Goal: Information Seeking & Learning: Learn about a topic

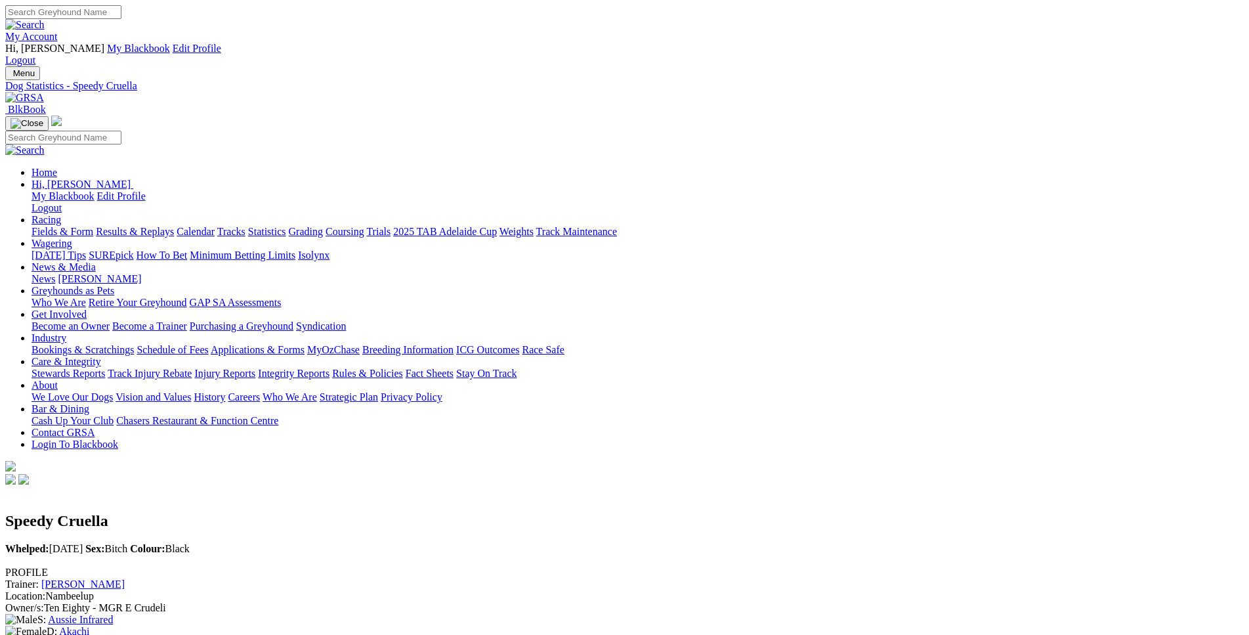
click at [93, 226] on link "Fields & Form" at bounding box center [63, 231] width 62 height 11
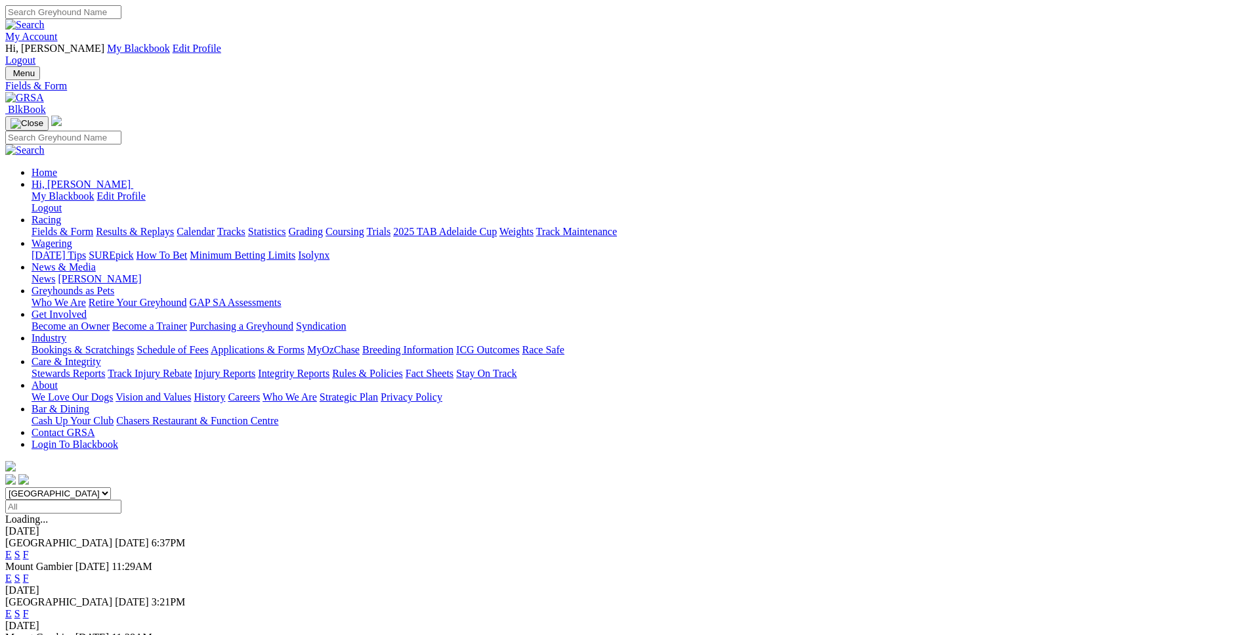
select select "WA"
click option "Western Australia" at bounding box center [0, 0] width 0 height 0
click at [12, 549] on link "E" at bounding box center [8, 554] width 7 height 11
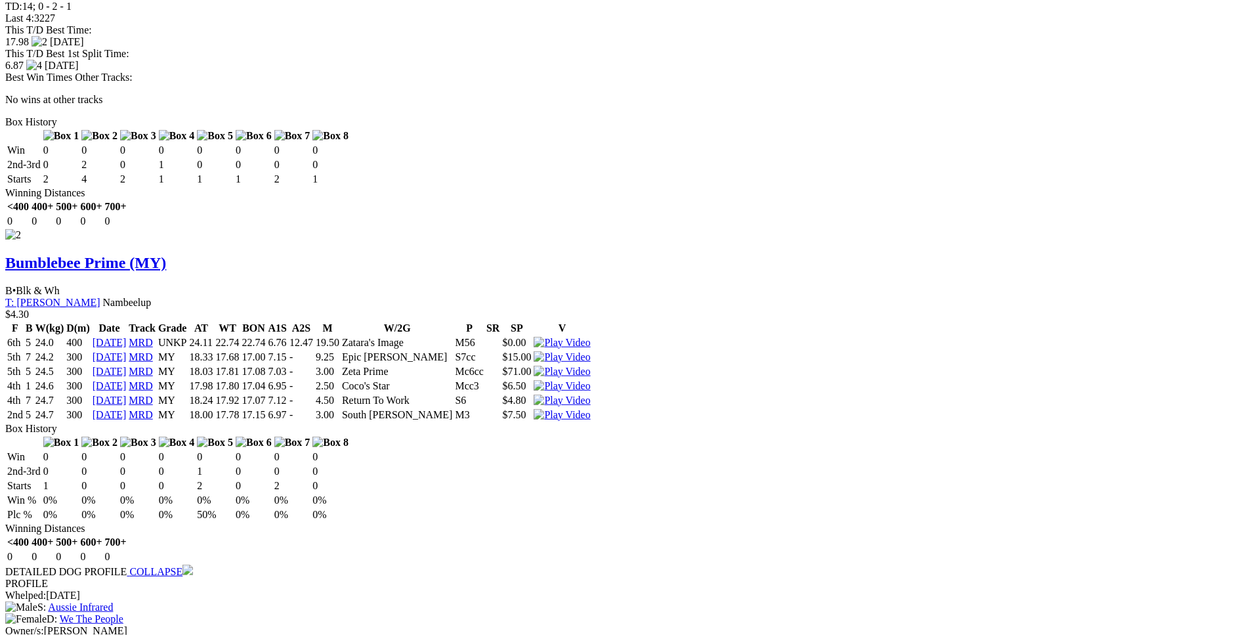
scroll to position [1895, 0]
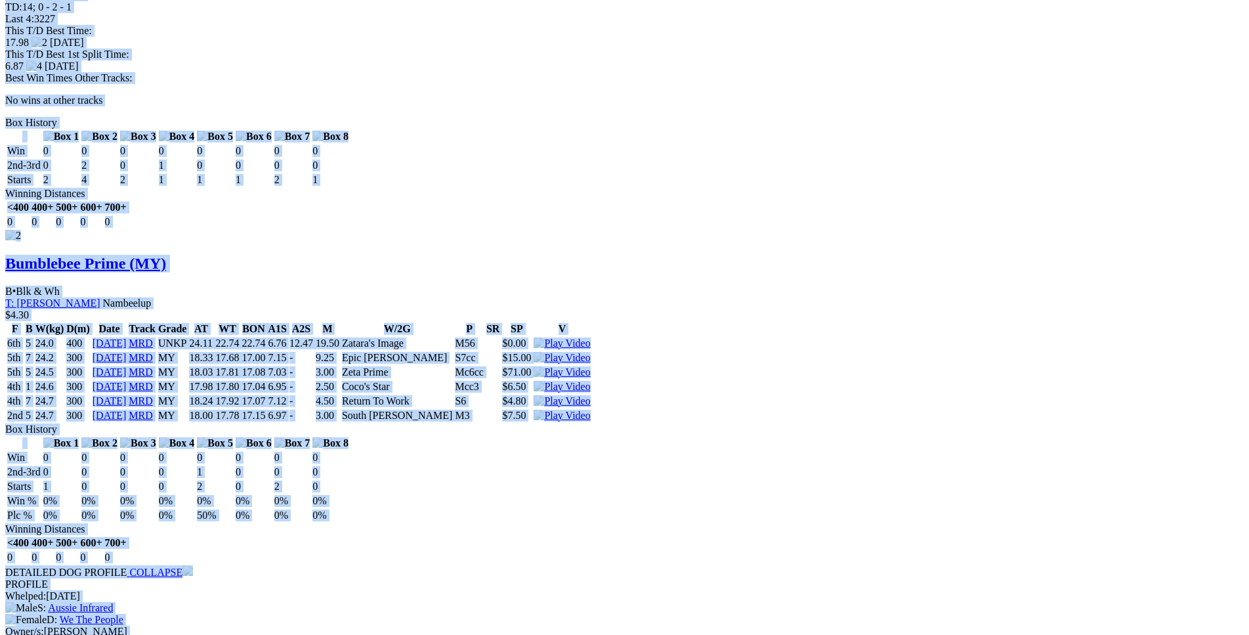
drag, startPoint x: 192, startPoint y: 274, endPoint x: 1034, endPoint y: 155, distance: 850.1
copy div "Illusive Flash (MY) B • Black T: Michael Rylands Canning Vale $0.00 F B W(kg) D…"
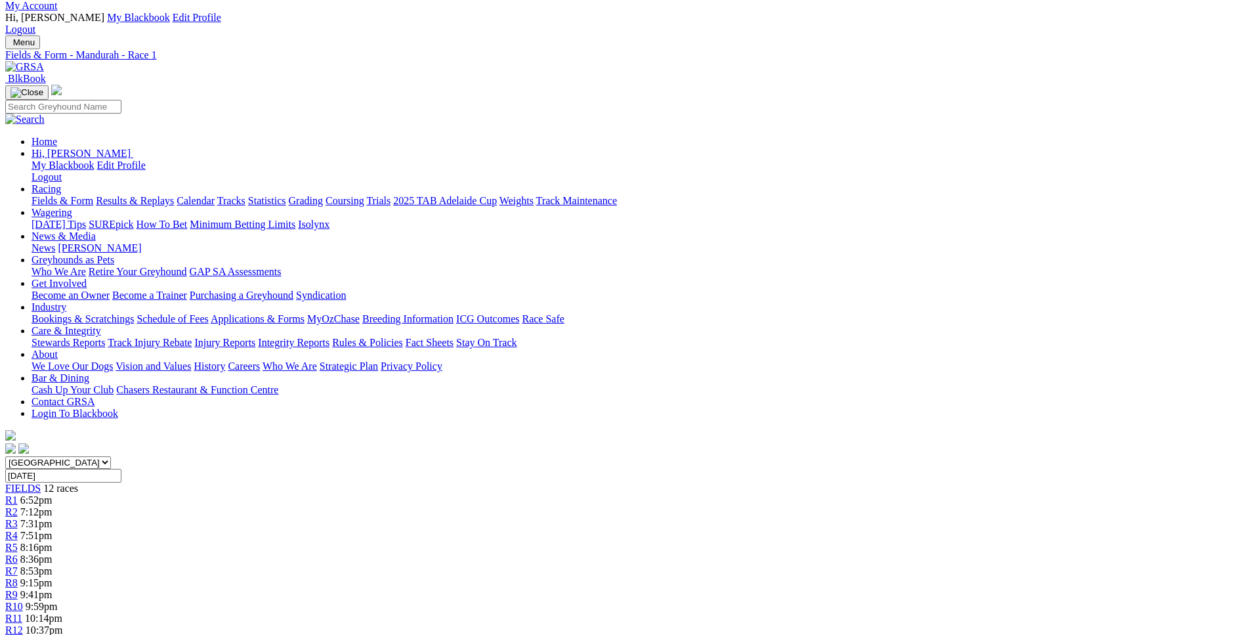
scroll to position [0, 0]
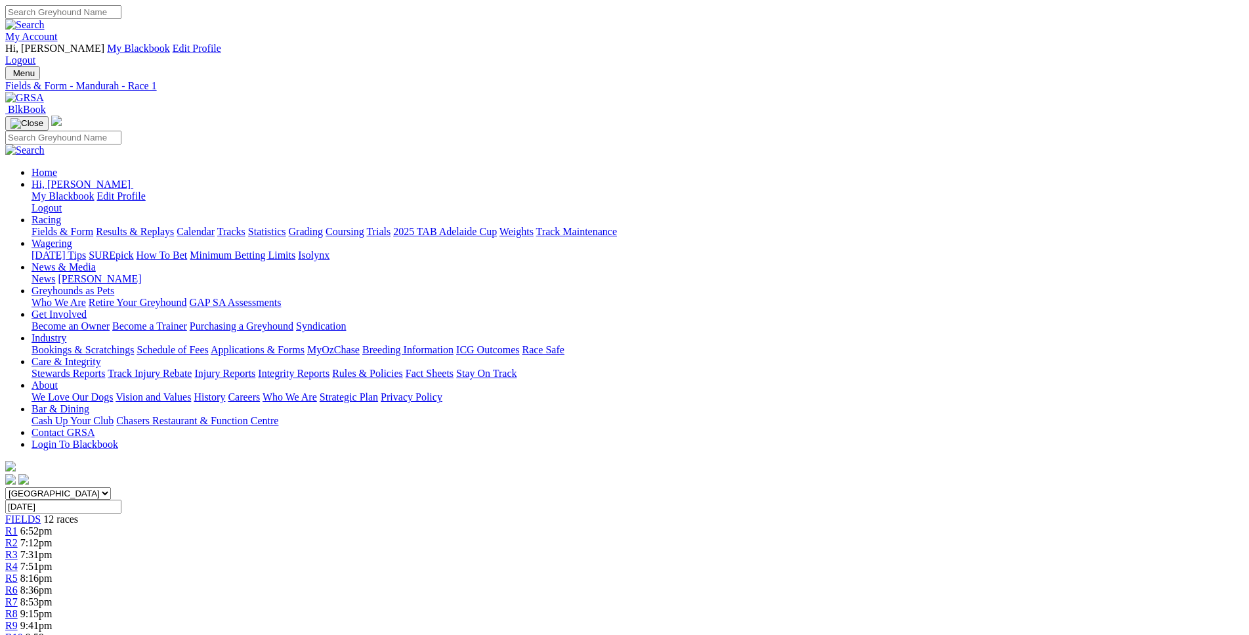
click at [365, 537] on div "R2 7:12pm" at bounding box center [624, 543] width 1239 height 12
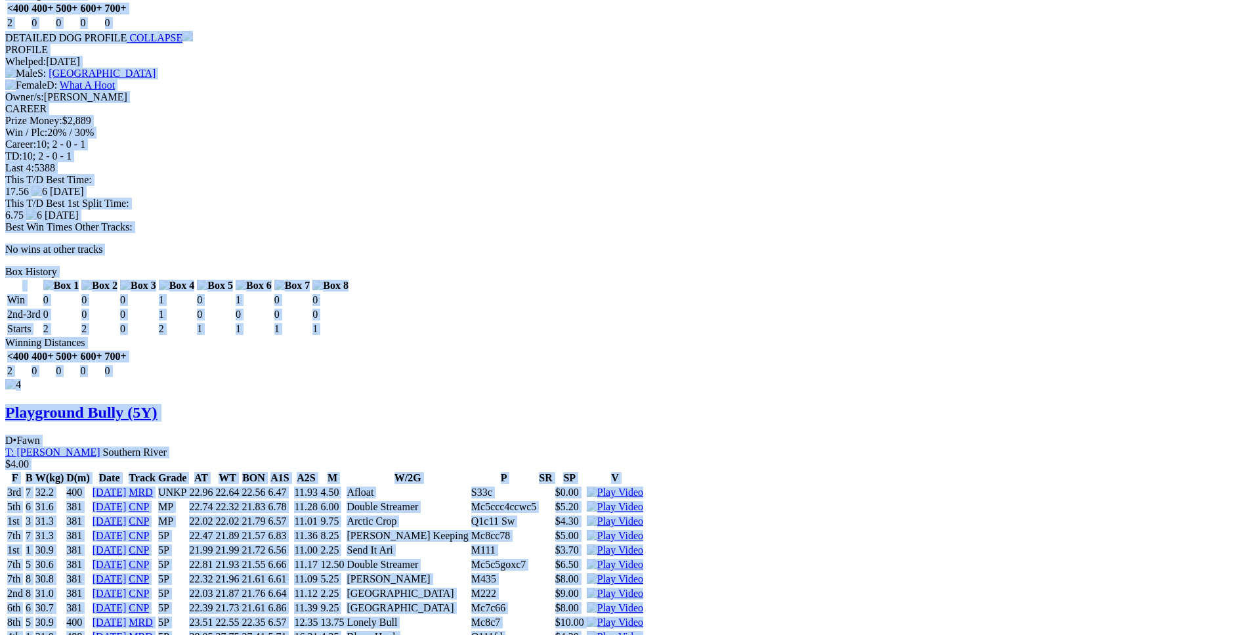
scroll to position [3413, 0]
drag, startPoint x: 194, startPoint y: 240, endPoint x: 1050, endPoint y: 32, distance: 881.0
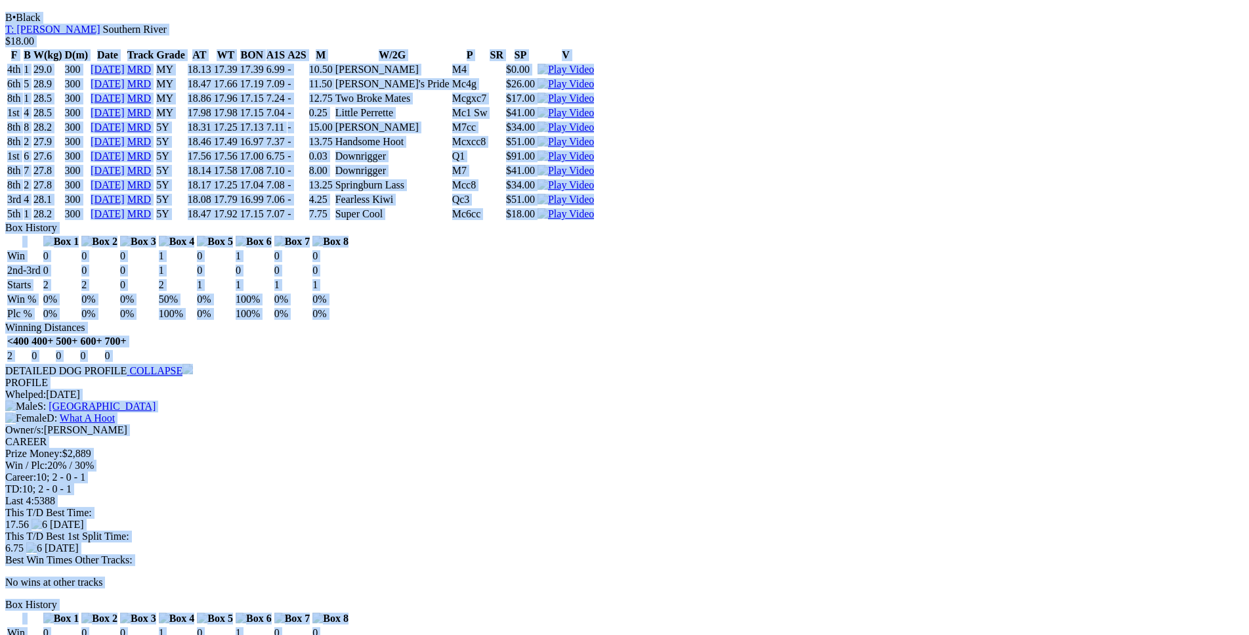
scroll to position [3079, 0]
copy div "Must Be Lorraine (5Y) B • Wh & Blk T: Geoff Reid Crossman $20.00 F B W(kg) D(m)…"
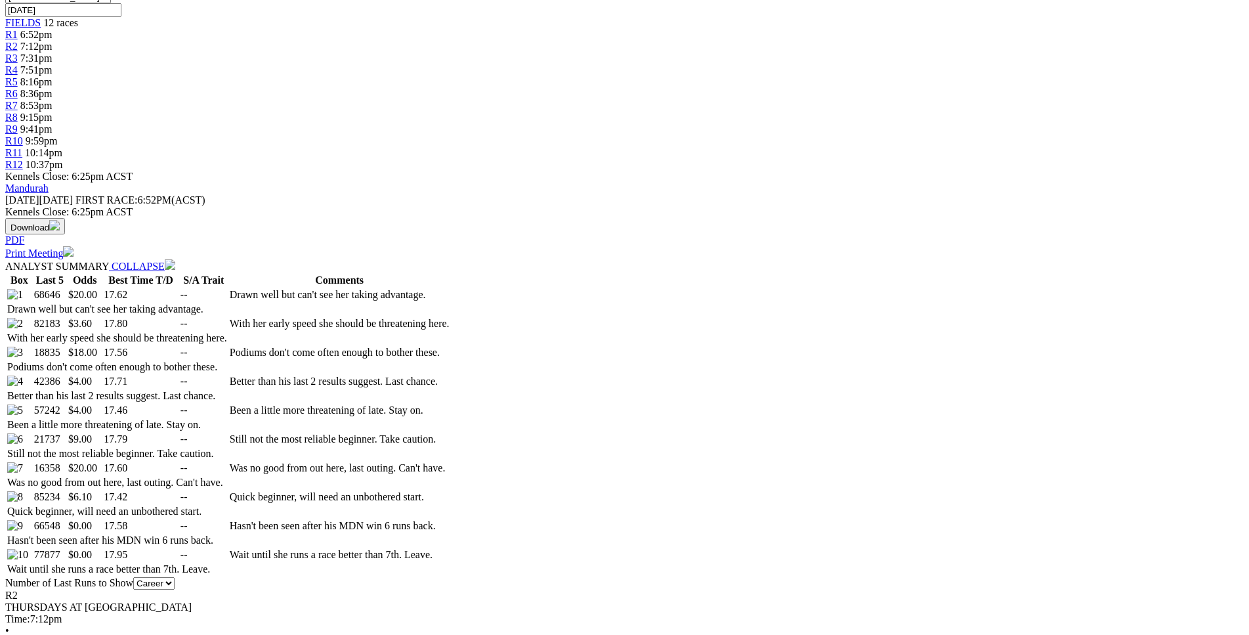
scroll to position [42, 0]
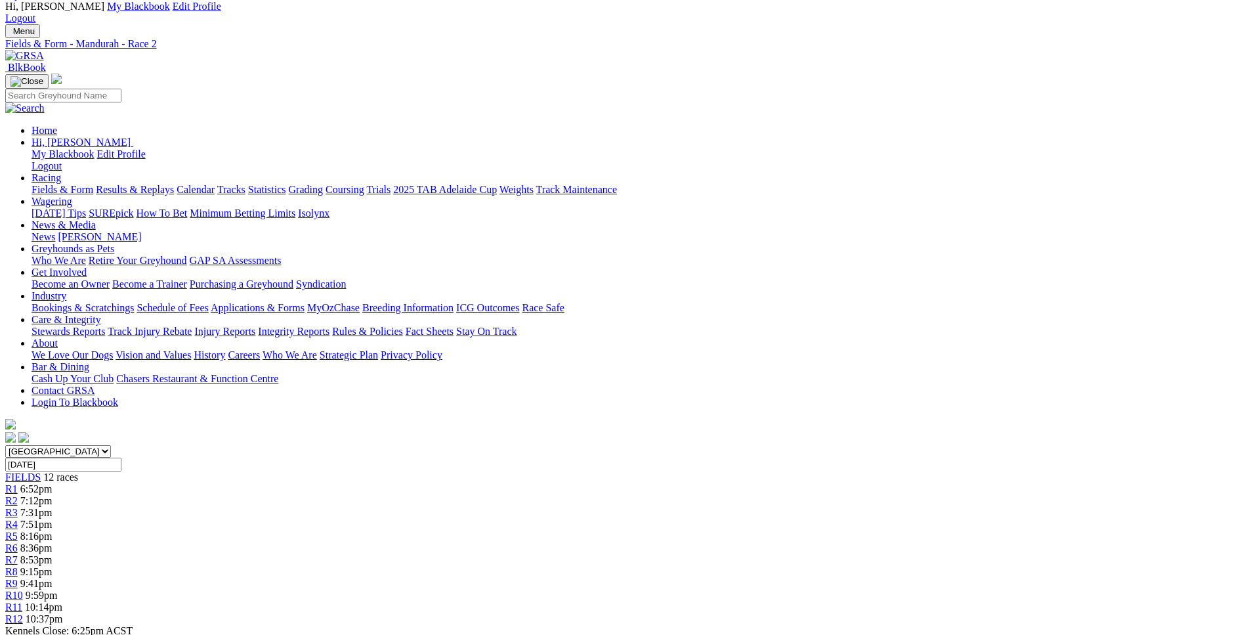
click at [53, 507] on span "7:31pm" at bounding box center [36, 512] width 32 height 11
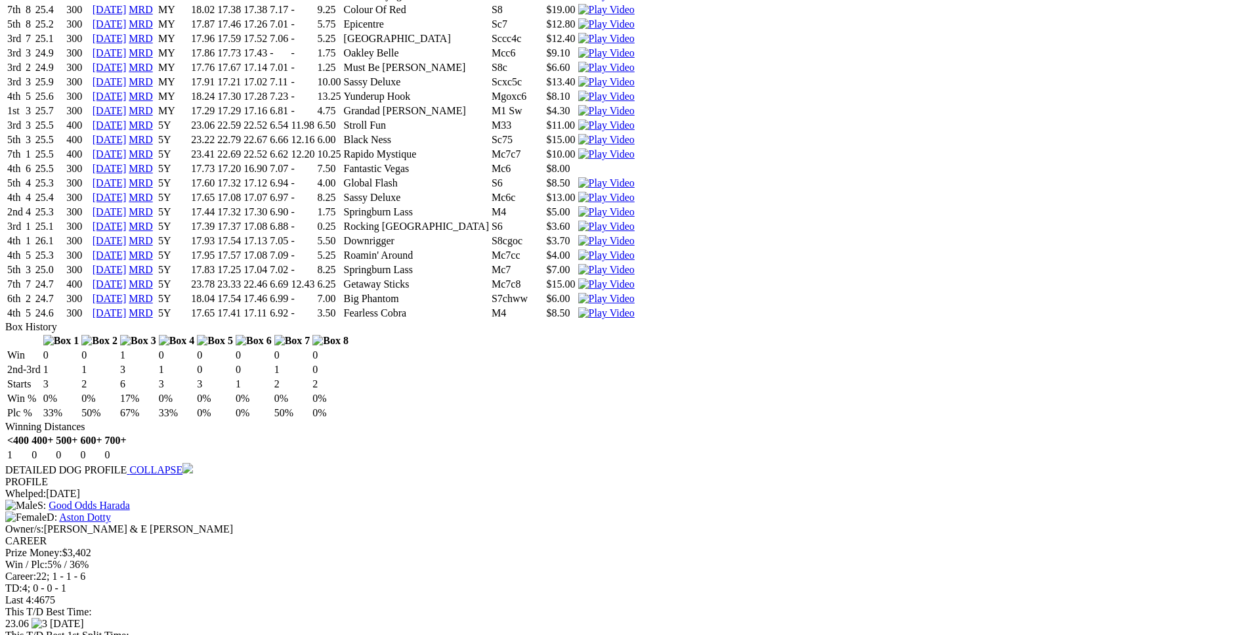
scroll to position [3280, 0]
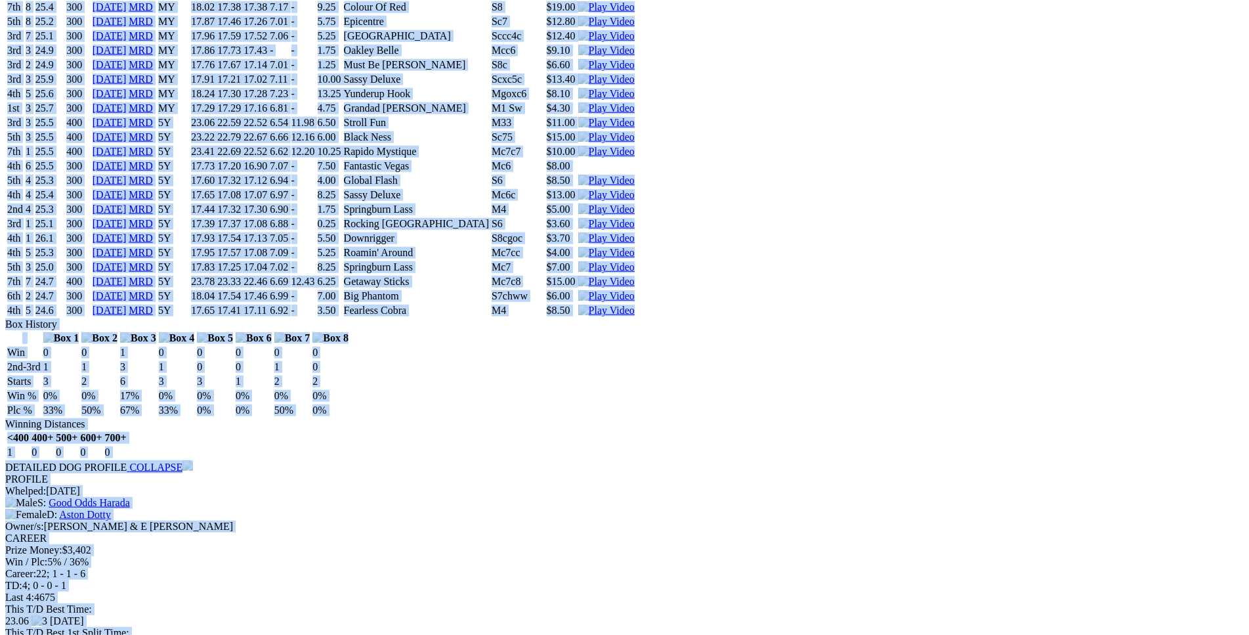
drag, startPoint x: 191, startPoint y: 284, endPoint x: 1043, endPoint y: 424, distance: 863.0
copy div "YOU SEE ME (5Y) D • Brindle T: Brodie Kirby Southern River $3.00 F B W(kg) D(m)…"
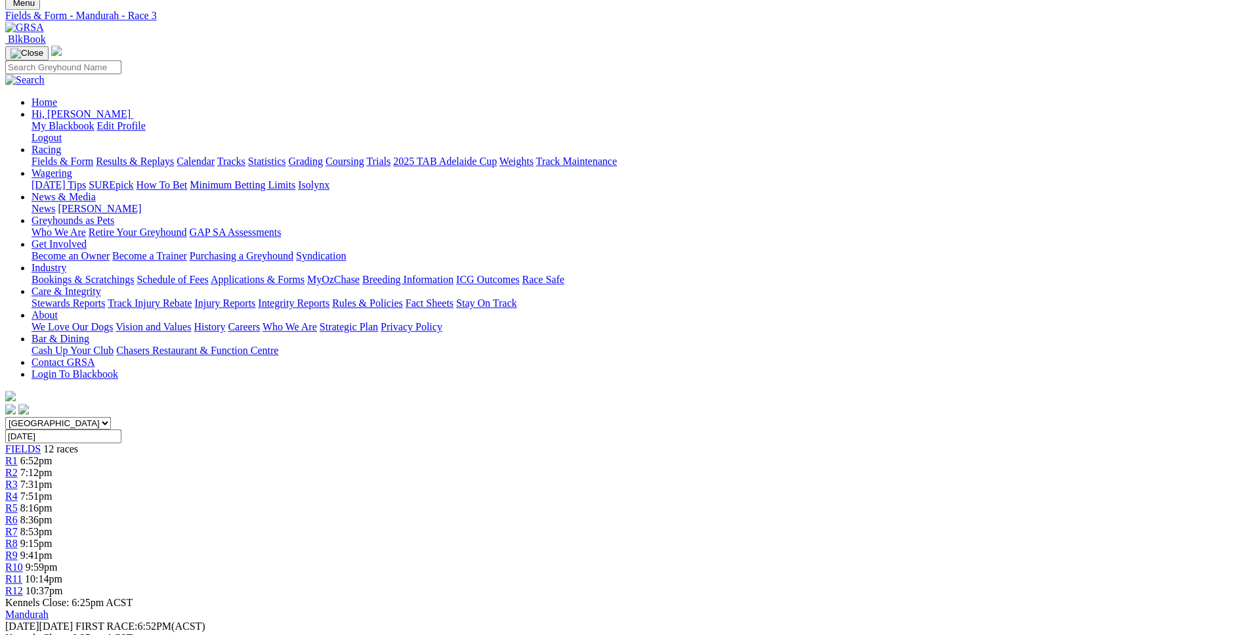
scroll to position [0, 0]
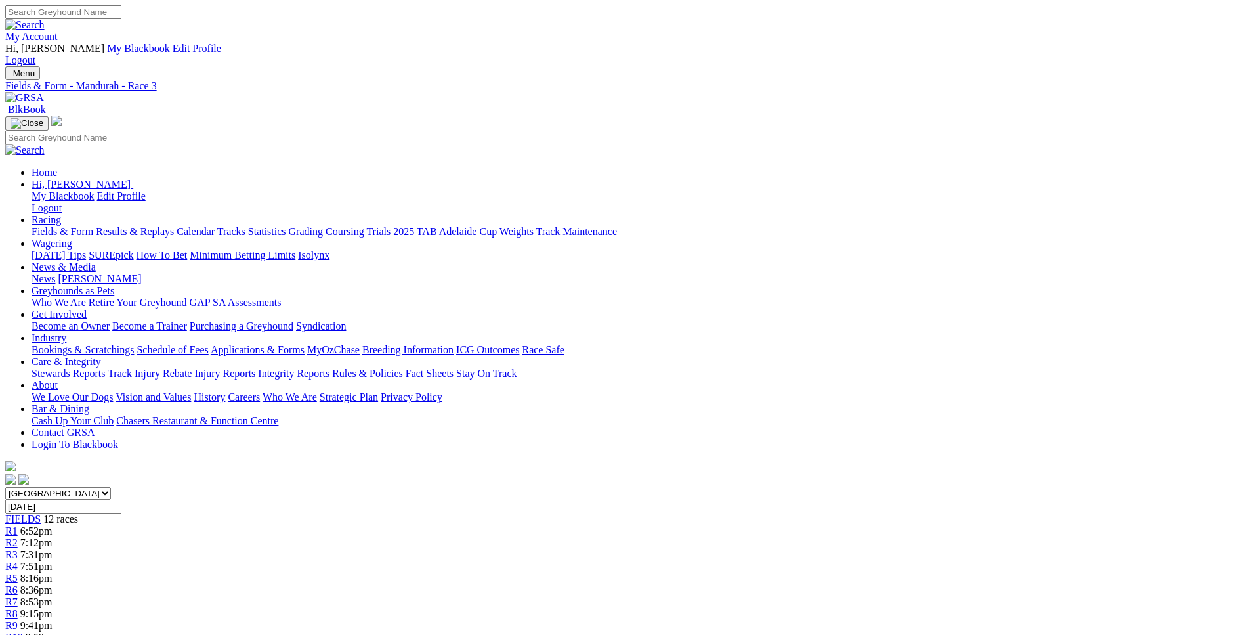
click at [326, 525] on div "R1 6:52pm" at bounding box center [624, 531] width 1239 height 12
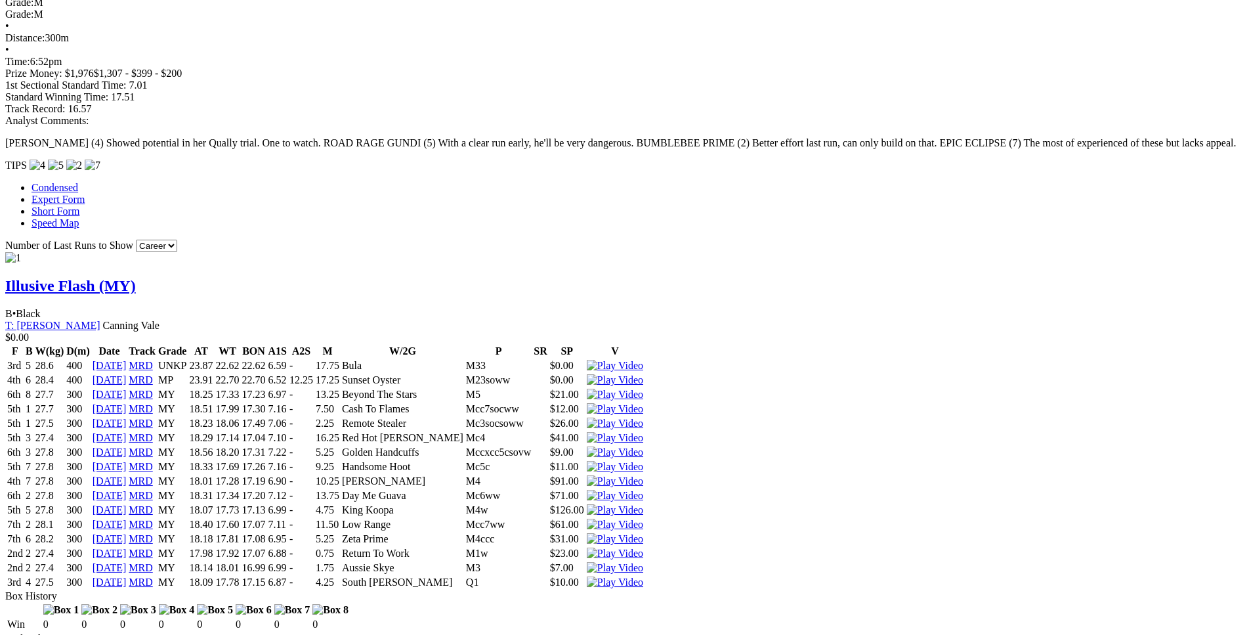
scroll to position [1069, 0]
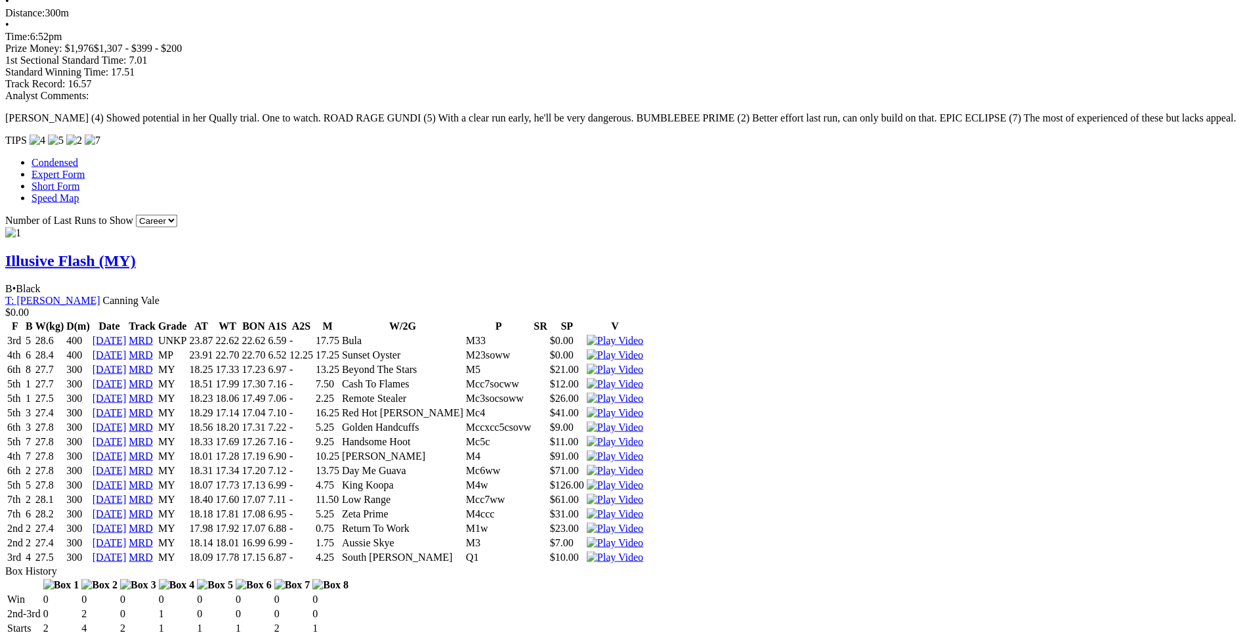
drag, startPoint x: 194, startPoint y: 106, endPoint x: 779, endPoint y: 118, distance: 585.1
copy table "F B W(kg) D(m) Date Track Grade AT WT BON A1S A2S M W/2G P SR SP V 2nd 1 25.3 3…"
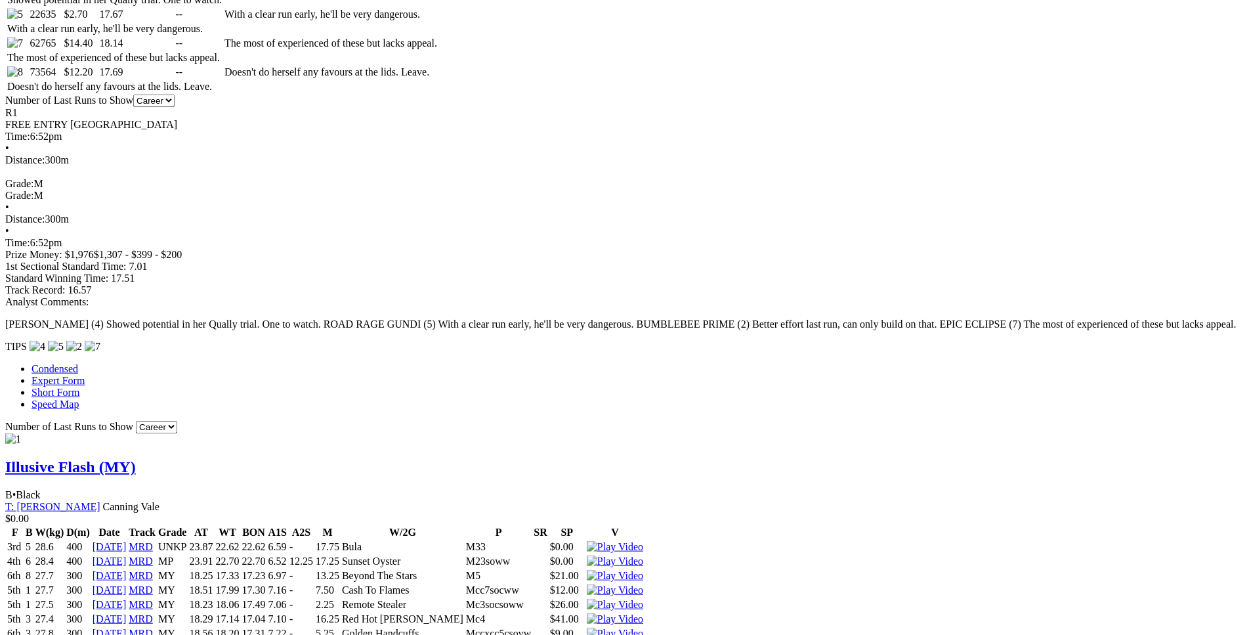
scroll to position [865, 0]
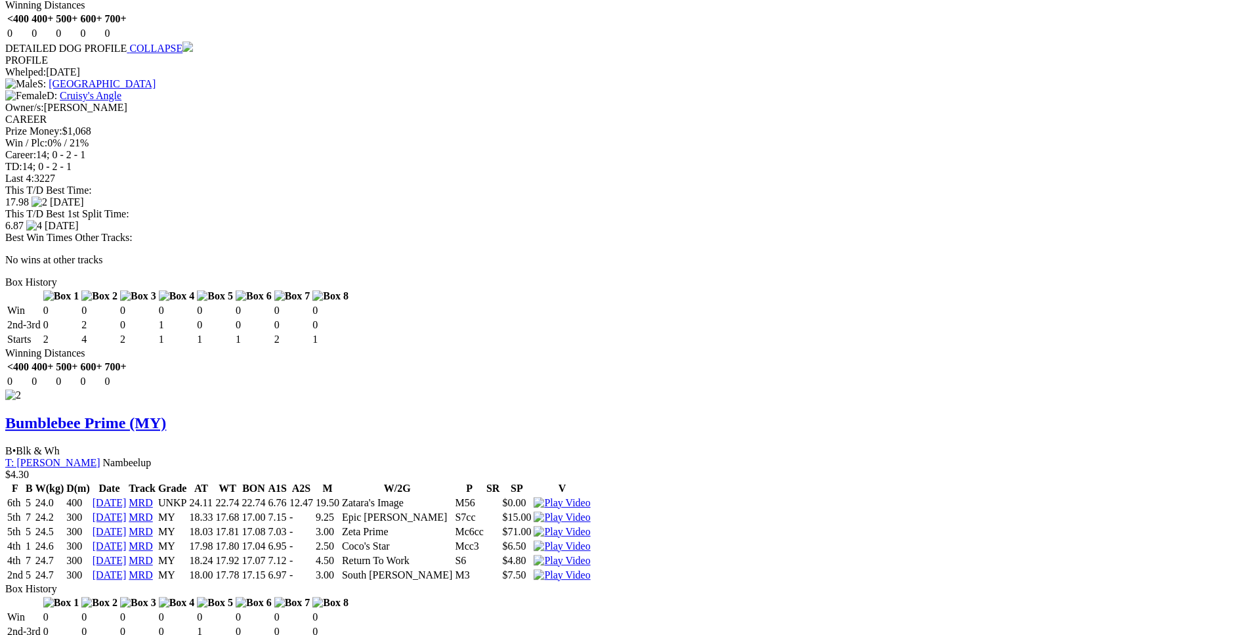
scroll to position [1736, 0]
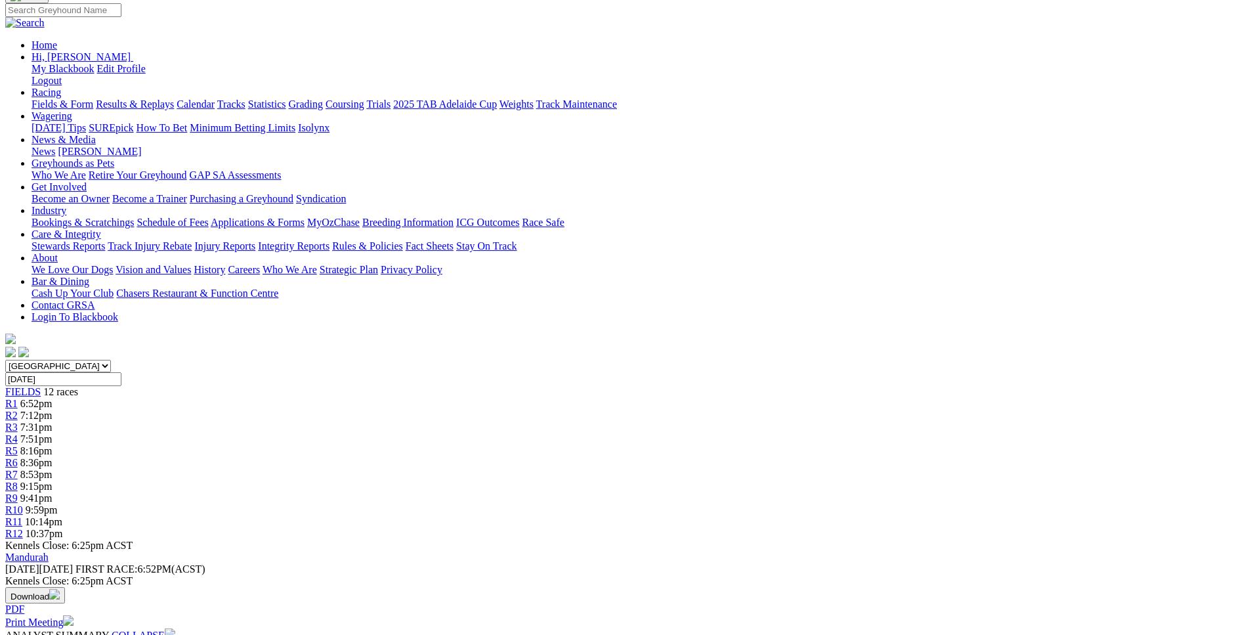
scroll to position [0, 0]
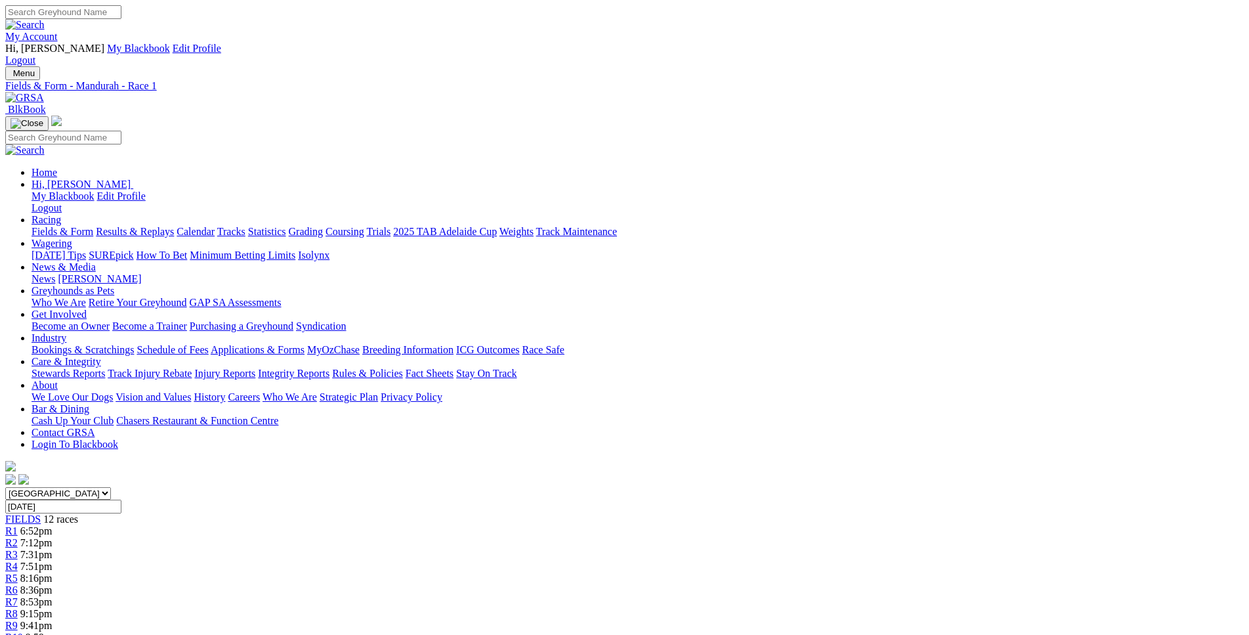
click at [390, 537] on div "R2 7:12pm" at bounding box center [624, 543] width 1239 height 12
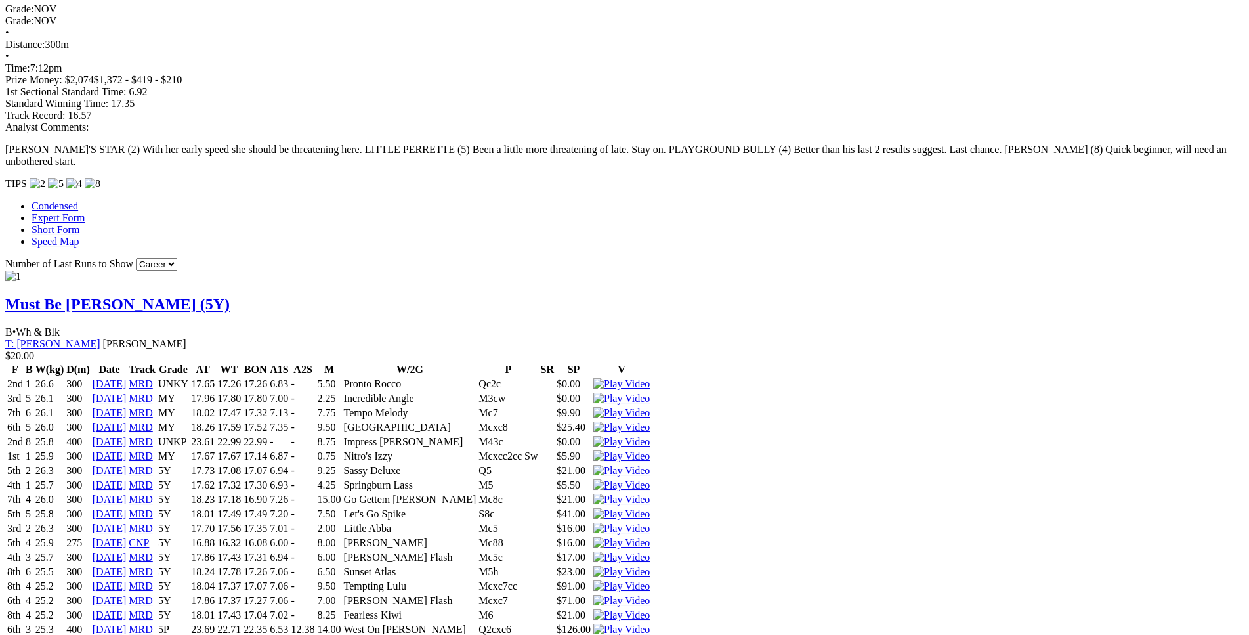
scroll to position [1204, 0]
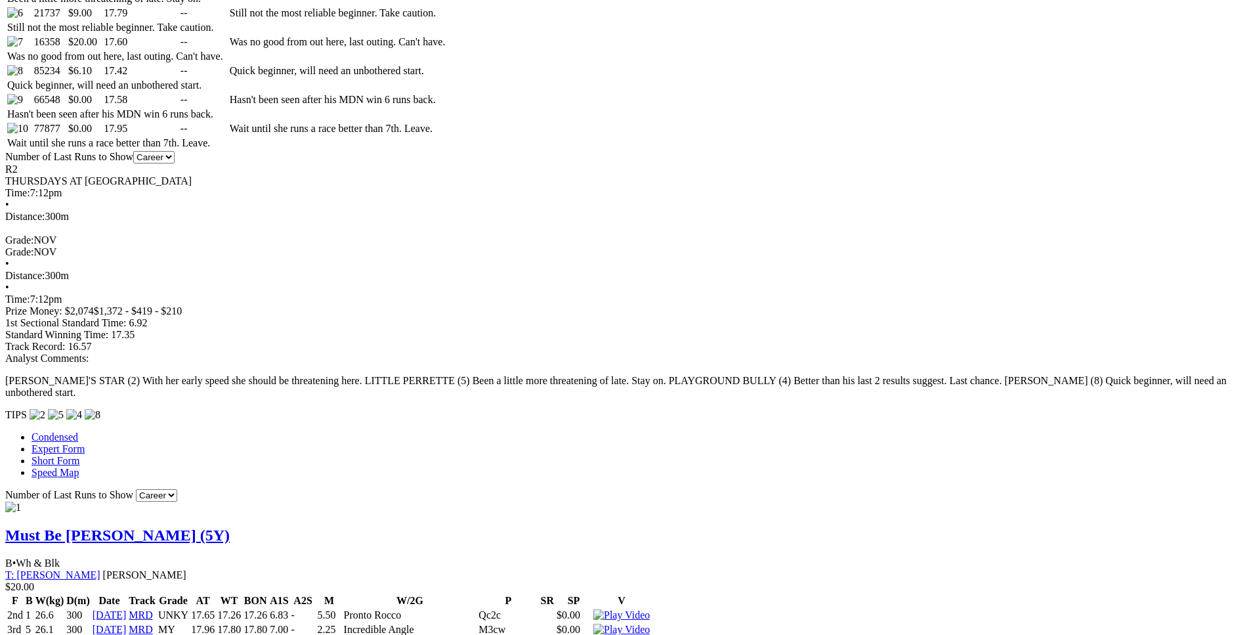
scroll to position [923, 0]
